Goal: Use online tool/utility: Utilize a website feature to perform a specific function

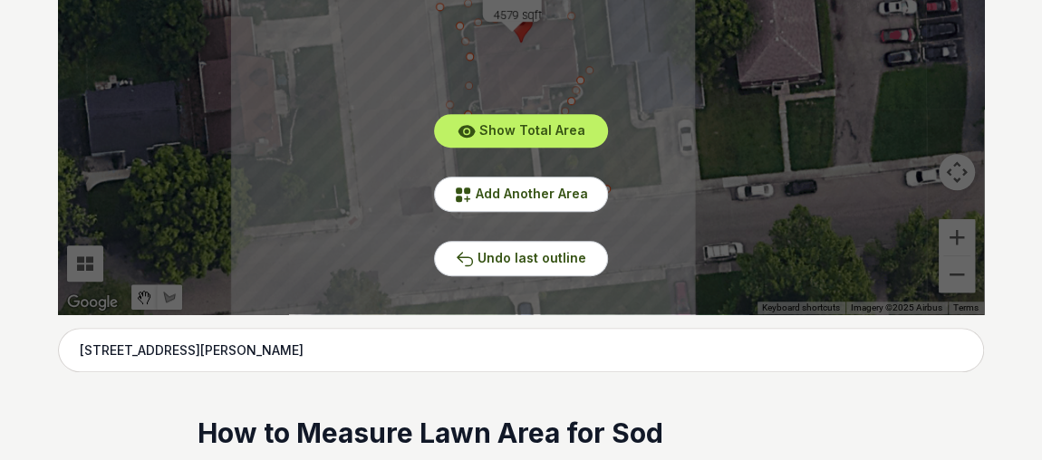
scroll to position [623, 0]
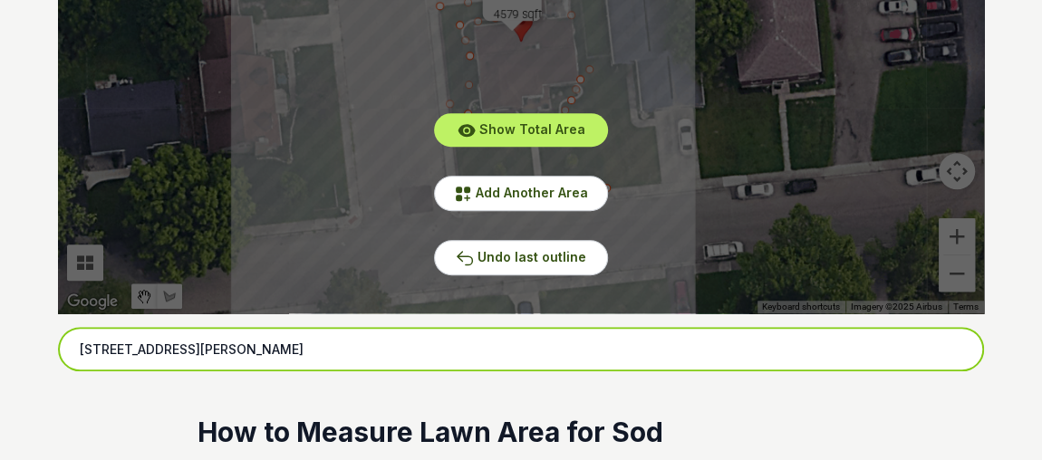
drag, startPoint x: 274, startPoint y: 342, endPoint x: 60, endPoint y: 348, distance: 213.9
click at [60, 348] on input "[STREET_ADDRESS][PERSON_NAME]" at bounding box center [521, 349] width 926 height 45
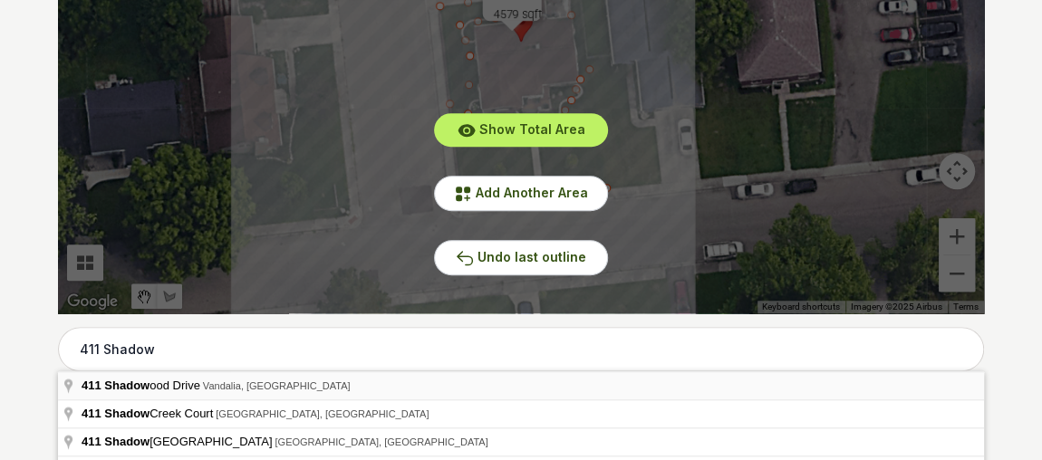
type input "[STREET_ADDRESS]"
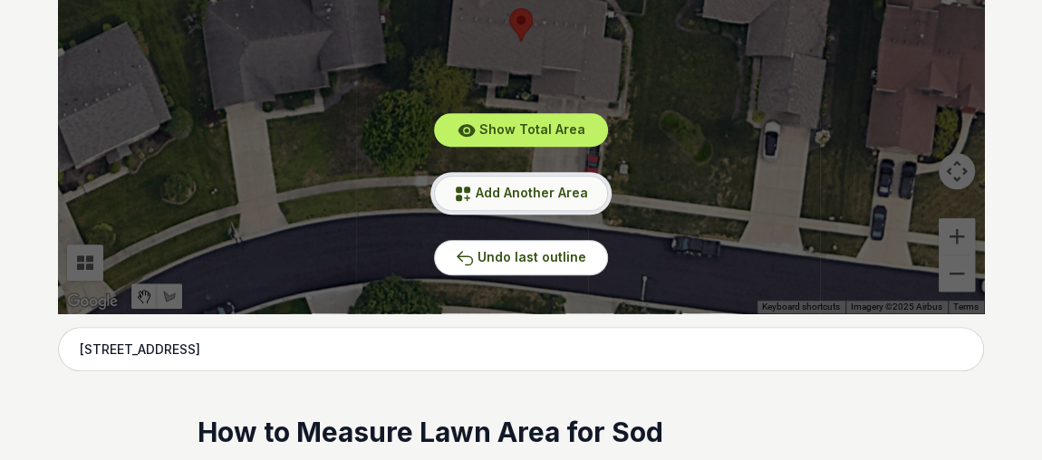
click at [550, 199] on span "Add Another Area" at bounding box center [532, 192] width 112 height 15
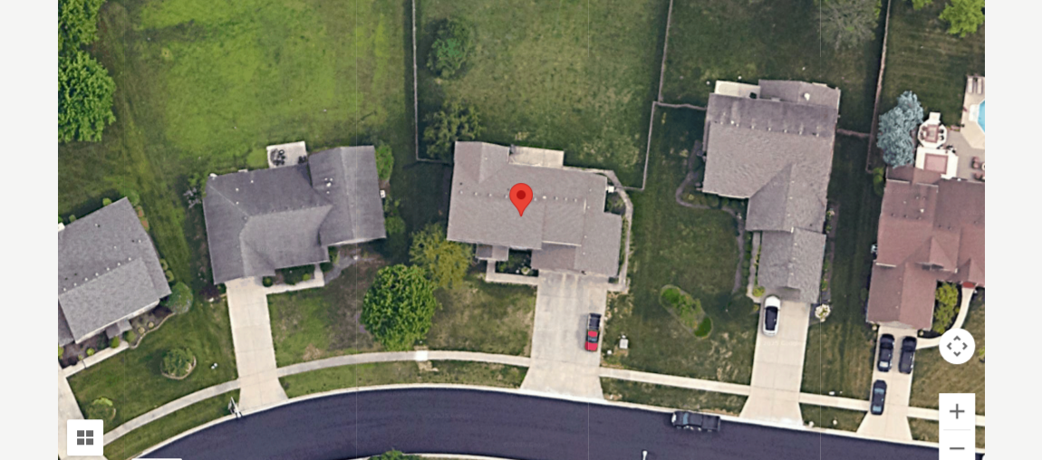
scroll to position [446, 0]
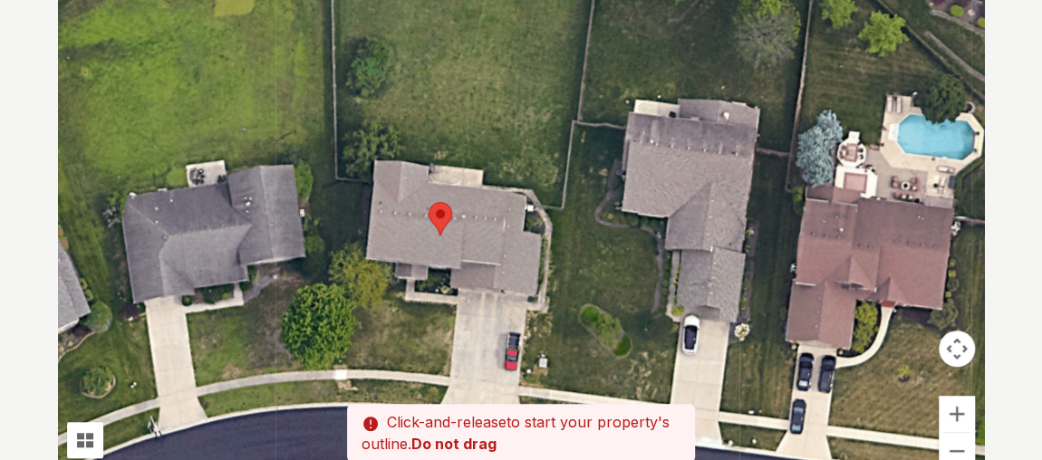
drag, startPoint x: 720, startPoint y: 242, endPoint x: 634, endPoint y: 259, distance: 87.8
click at [634, 259] on div at bounding box center [521, 219] width 926 height 544
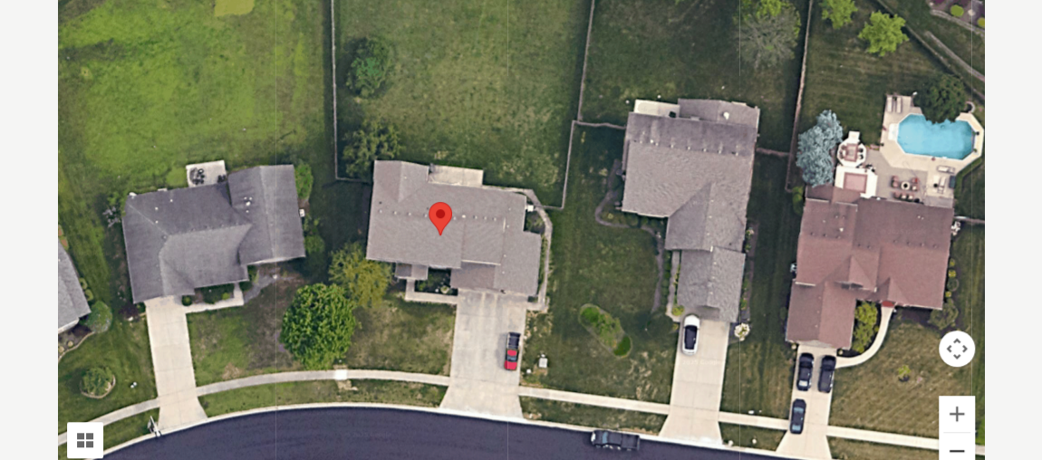
click at [961, 445] on button "Zoom out" at bounding box center [957, 451] width 36 height 36
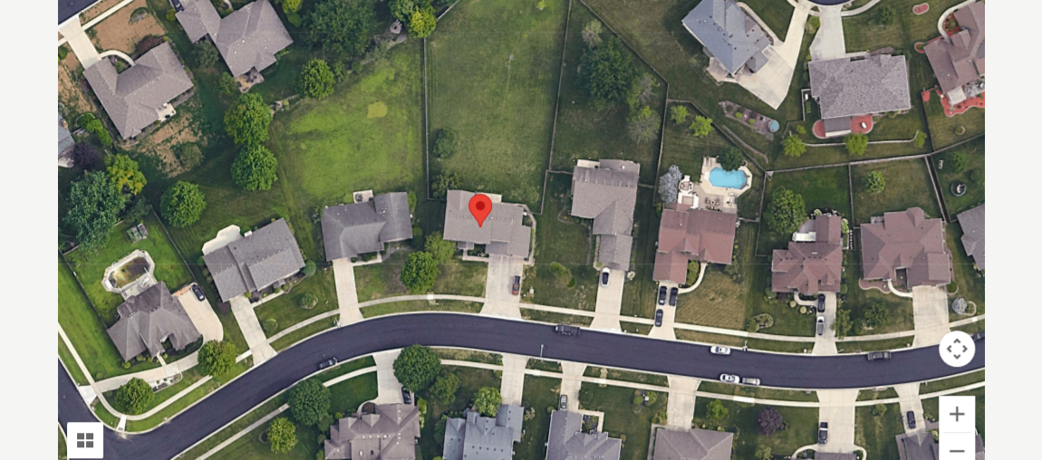
click at [432, 304] on div at bounding box center [521, 219] width 926 height 544
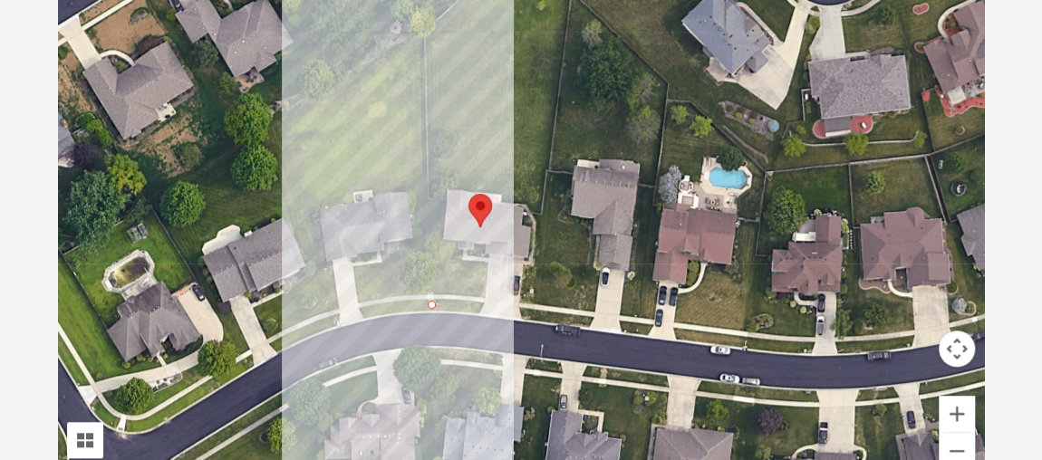
click at [425, 33] on div at bounding box center [521, 219] width 926 height 544
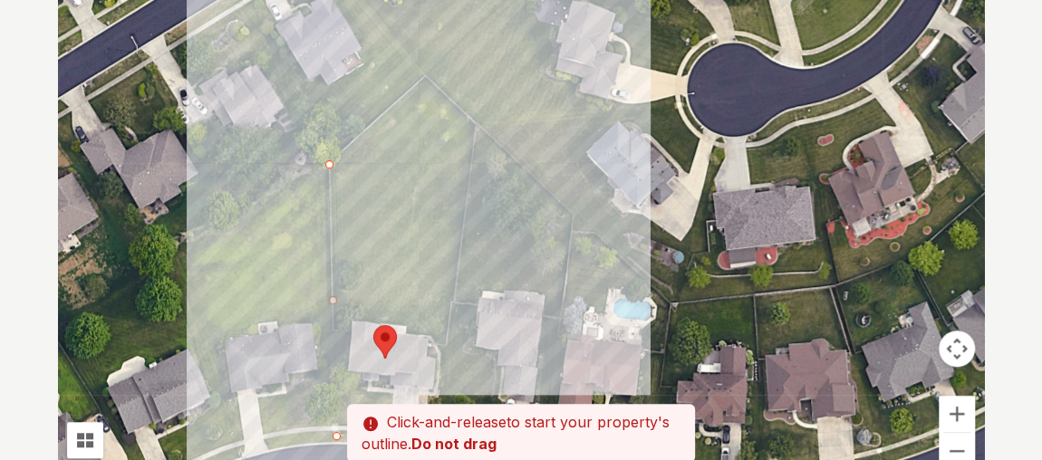
drag, startPoint x: 507, startPoint y: 23, endPoint x: 408, endPoint y: 158, distance: 167.3
click at [408, 158] on div at bounding box center [521, 219] width 926 height 544
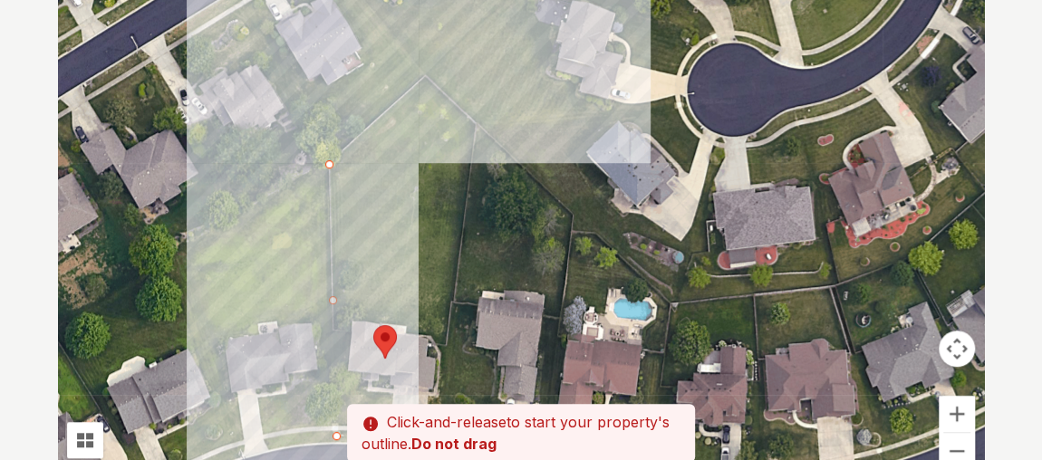
click at [426, 78] on div at bounding box center [521, 219] width 926 height 544
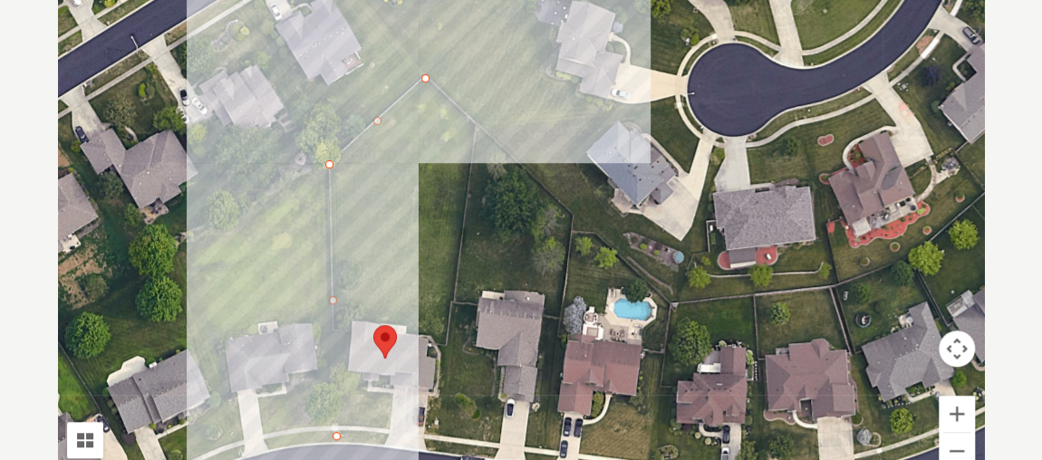
click at [474, 119] on div at bounding box center [521, 219] width 926 height 544
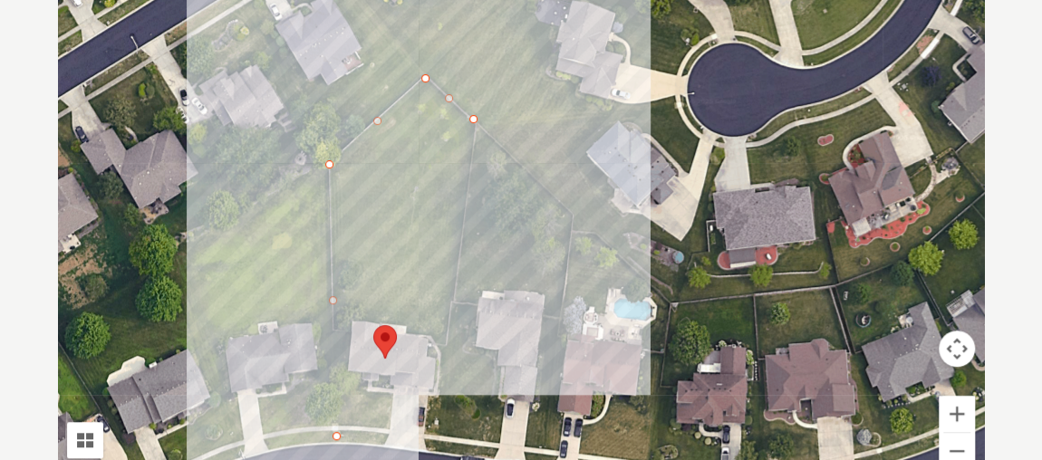
click at [446, 339] on div at bounding box center [521, 219] width 926 height 544
click at [387, 320] on div at bounding box center [521, 219] width 926 height 544
click at [351, 318] on div at bounding box center [521, 219] width 926 height 544
click at [348, 377] on div at bounding box center [521, 219] width 926 height 544
click at [358, 391] on div at bounding box center [521, 219] width 926 height 544
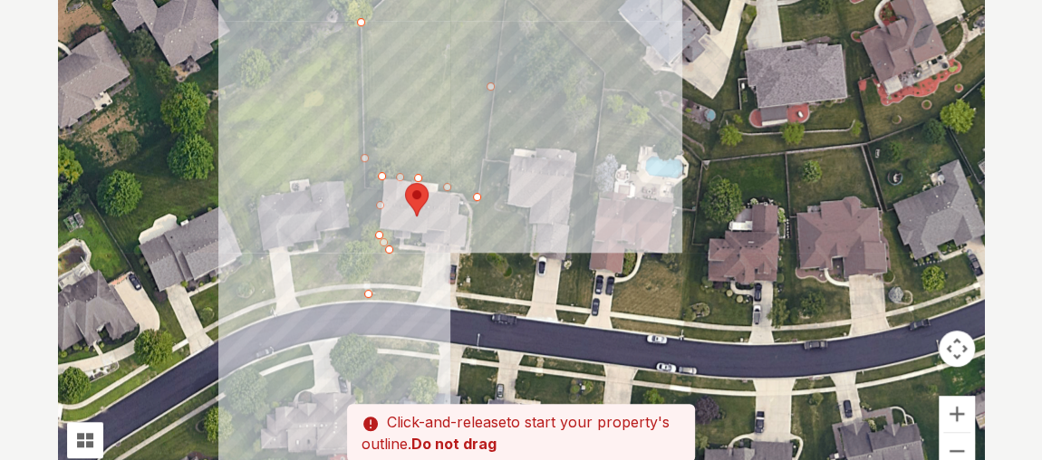
drag, startPoint x: 405, startPoint y: 388, endPoint x: 437, endPoint y: 230, distance: 160.8
click at [437, 230] on div at bounding box center [521, 219] width 926 height 544
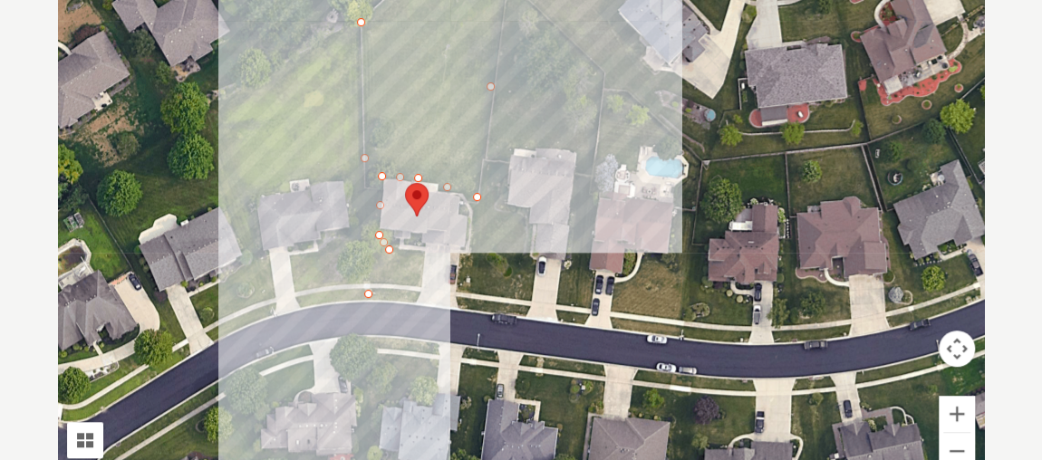
click at [423, 254] on div at bounding box center [521, 219] width 926 height 544
click at [417, 302] on div at bounding box center [521, 219] width 926 height 544
click at [378, 292] on div at bounding box center [521, 219] width 926 height 544
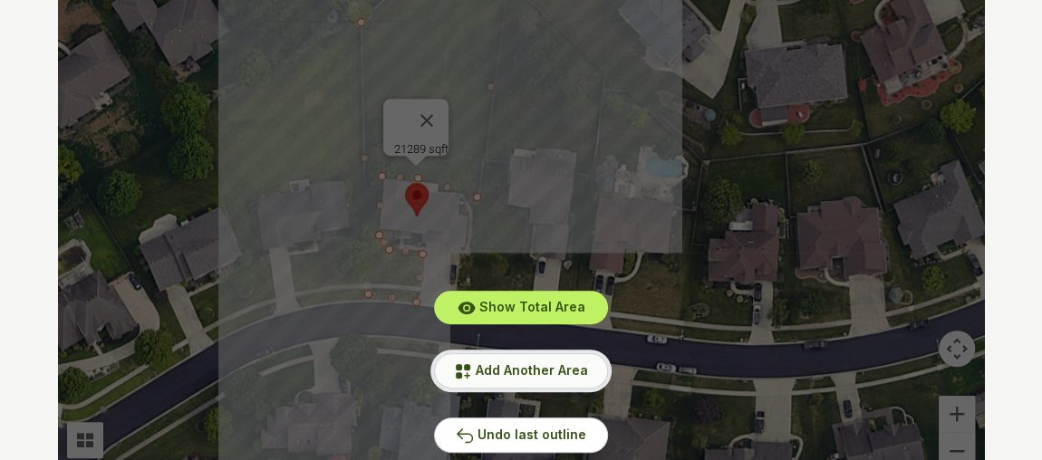
click at [521, 364] on span "Add Another Area" at bounding box center [532, 369] width 112 height 15
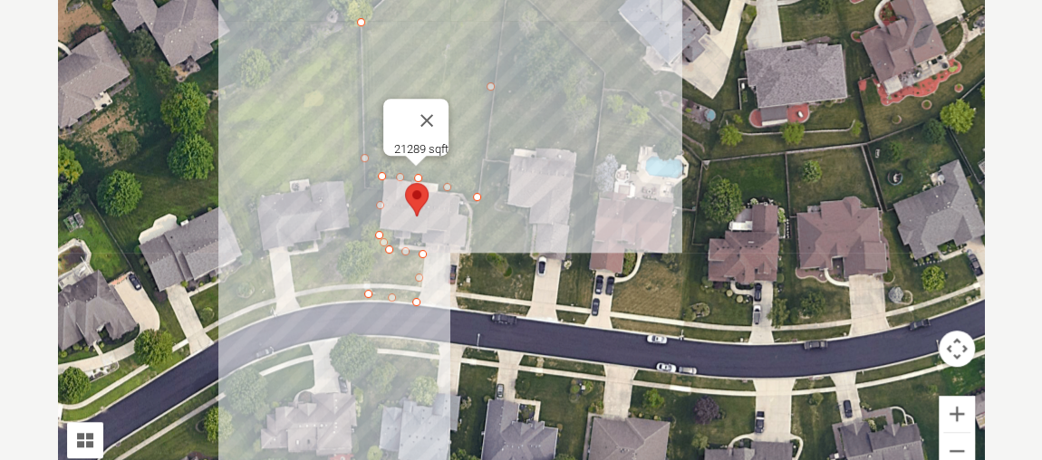
click at [475, 310] on div at bounding box center [521, 219] width 926 height 544
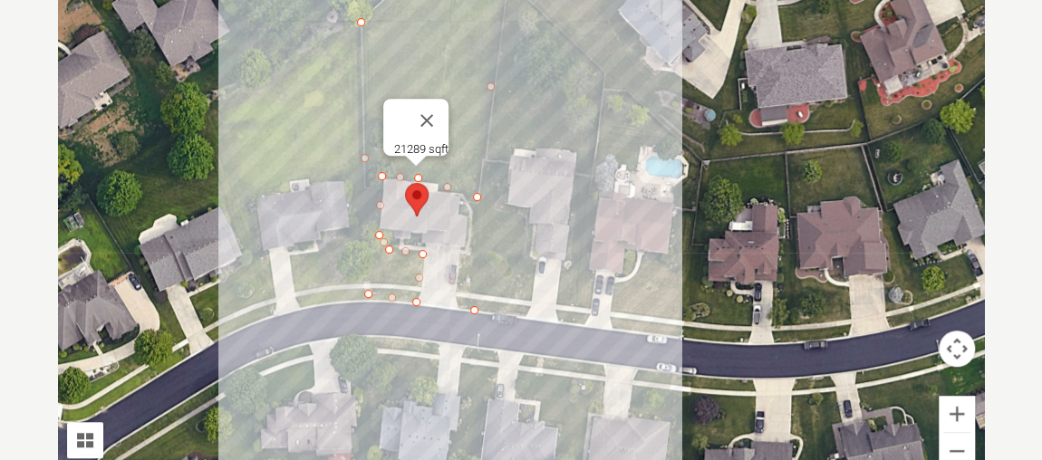
click at [479, 206] on div at bounding box center [521, 219] width 926 height 544
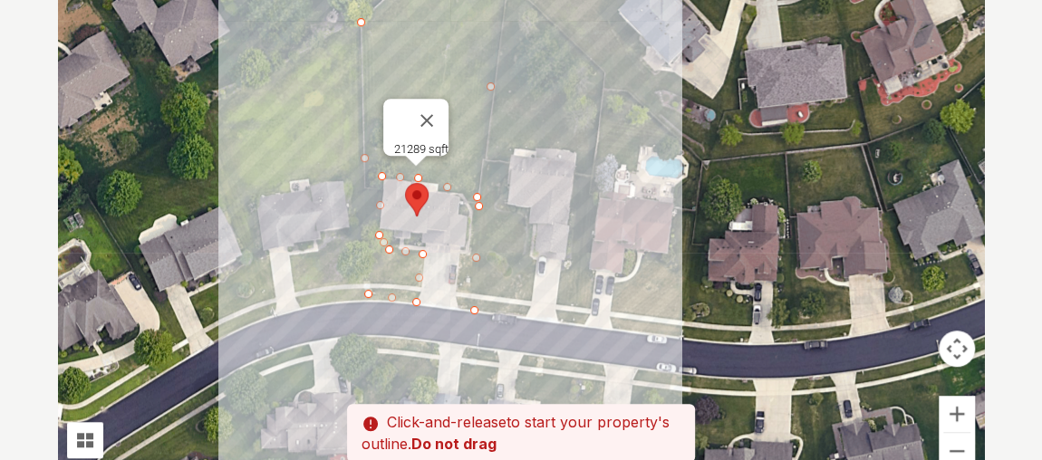
click at [457, 304] on div at bounding box center [521, 219] width 926 height 544
click at [472, 310] on div at bounding box center [521, 219] width 926 height 544
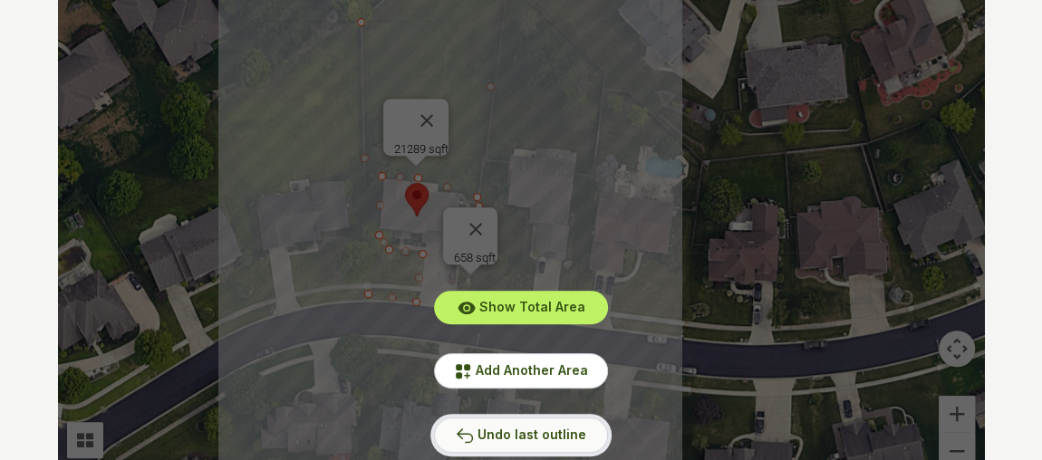
click at [537, 436] on span "Undo last outline" at bounding box center [532, 434] width 109 height 15
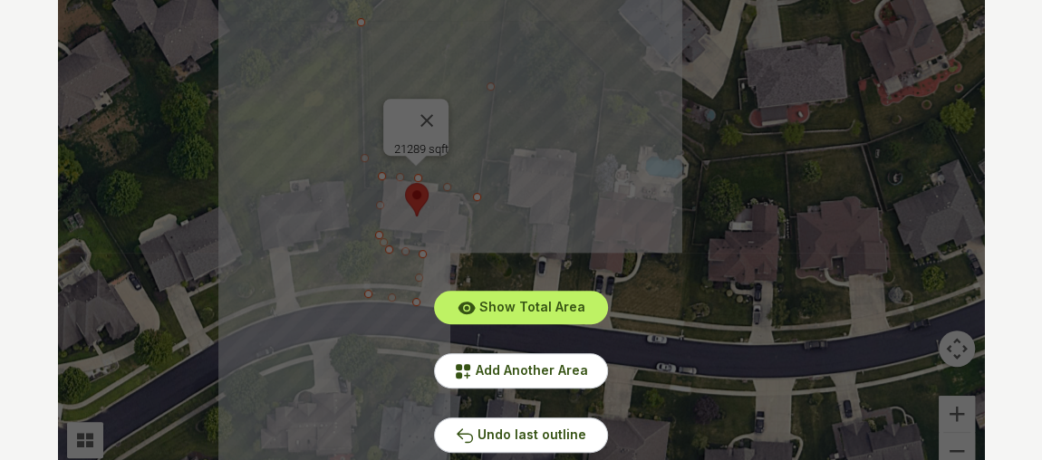
click at [439, 101] on div "Show Total Area Add Another Area Undo last outline" at bounding box center [521, 219] width 926 height 544
click at [440, 109] on div "Show Total Area Add Another Area Undo last outline" at bounding box center [521, 219] width 926 height 544
click at [506, 439] on span "Undo last outline" at bounding box center [532, 434] width 109 height 15
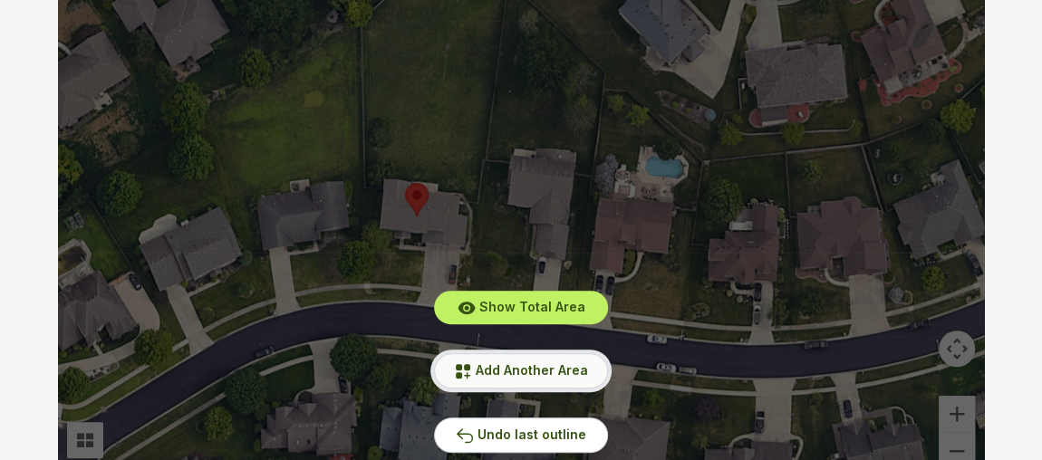
click at [508, 372] on span "Add Another Area" at bounding box center [532, 369] width 112 height 15
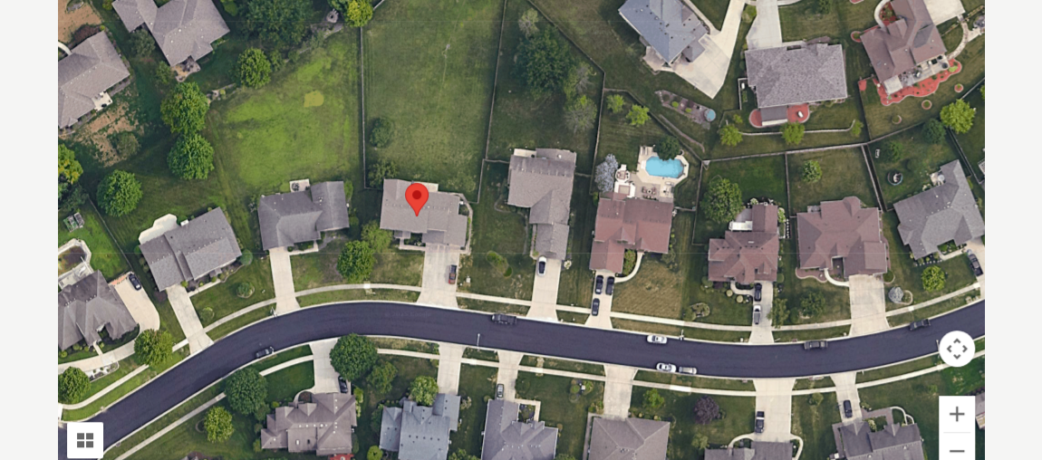
click at [365, 295] on div at bounding box center [521, 219] width 926 height 544
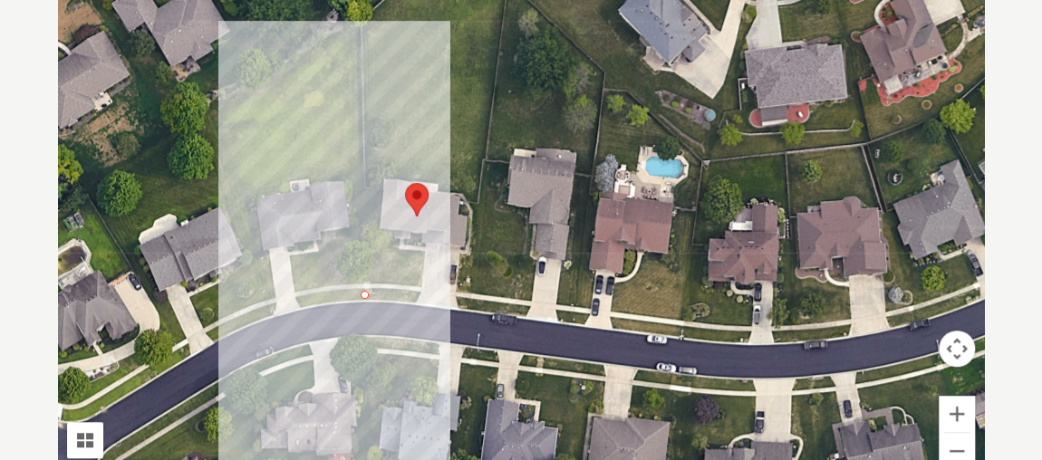
click at [366, 187] on div at bounding box center [521, 219] width 926 height 544
click at [385, 191] on div at bounding box center [521, 219] width 926 height 544
click at [380, 241] on div at bounding box center [521, 219] width 926 height 544
click at [425, 254] on div at bounding box center [521, 219] width 926 height 544
click at [418, 291] on div at bounding box center [521, 219] width 926 height 544
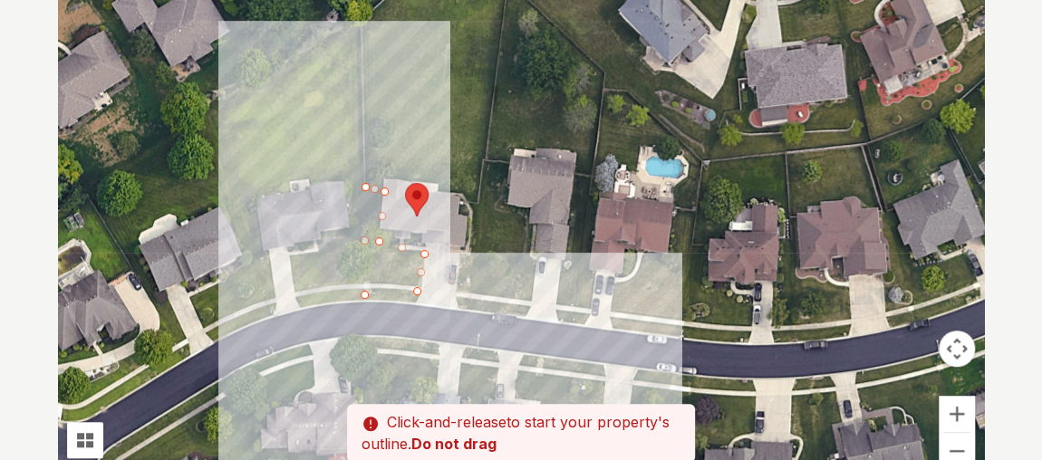
click at [458, 297] on div at bounding box center [521, 219] width 926 height 544
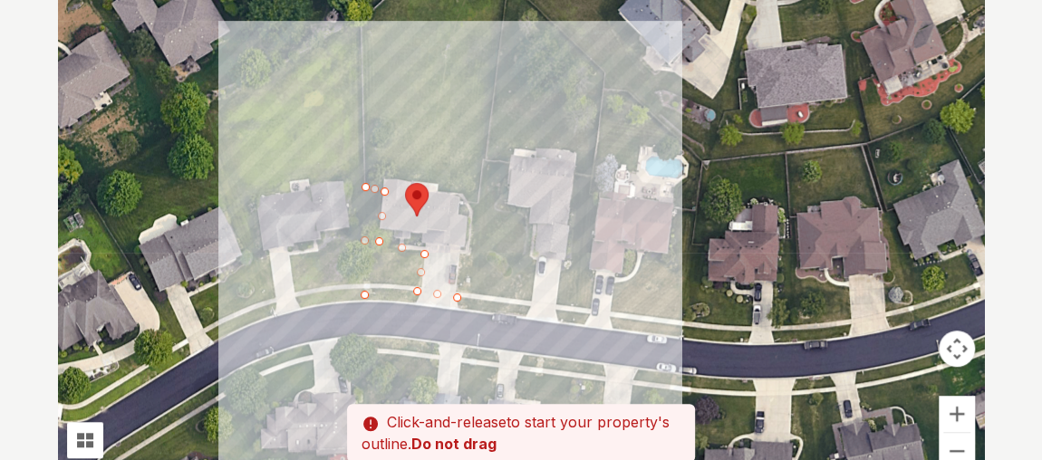
click at [460, 255] on div at bounding box center [521, 219] width 926 height 544
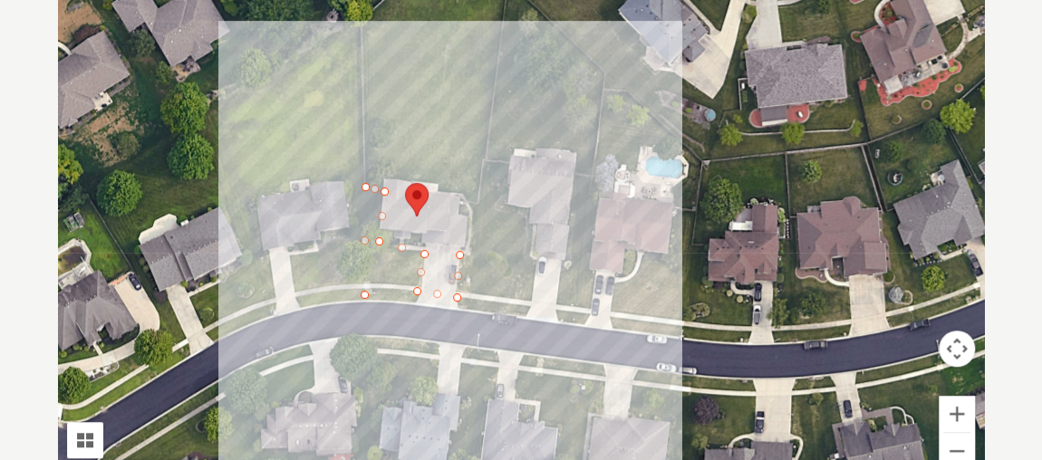
click at [477, 201] on div at bounding box center [521, 219] width 926 height 544
click at [468, 310] on div at bounding box center [521, 219] width 926 height 544
click at [408, 299] on div at bounding box center [521, 219] width 926 height 544
click at [368, 295] on div at bounding box center [521, 219] width 926 height 544
